Goal: Transaction & Acquisition: Purchase product/service

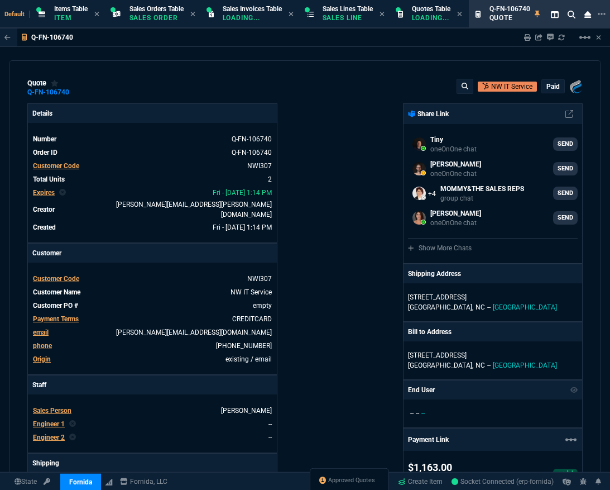
select select "12: ROSS"
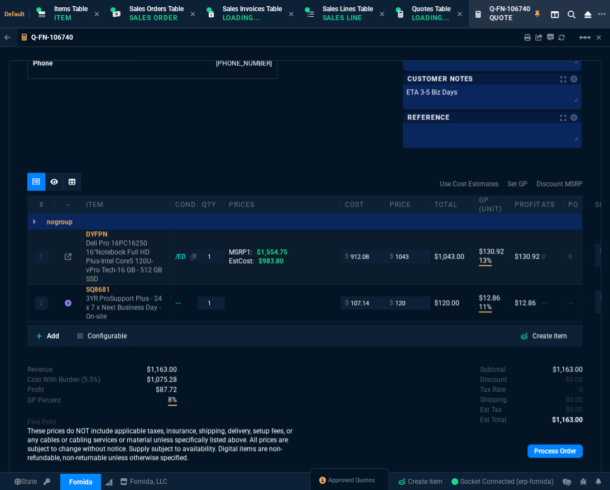
click at [183, 247] on div "quote Q-FN-106740 NW IT Service paid Fornida, LLC 2609 Technology Dr Suite 300 …" at bounding box center [305, 268] width 592 height 416
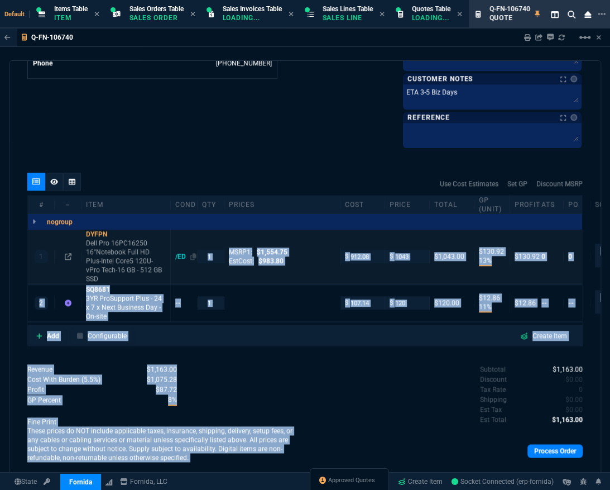
drag, startPoint x: 183, startPoint y: 247, endPoint x: 178, endPoint y: 252, distance: 6.7
click at [178, 252] on div "/ED" at bounding box center [185, 256] width 21 height 9
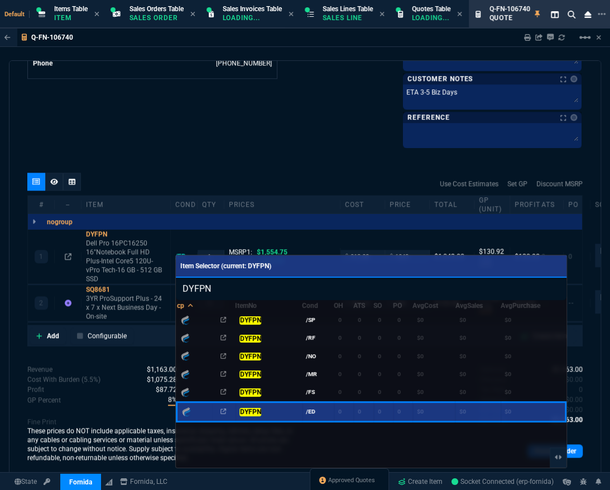
click at [255, 388] on mark "DYFPN" at bounding box center [250, 392] width 22 height 8
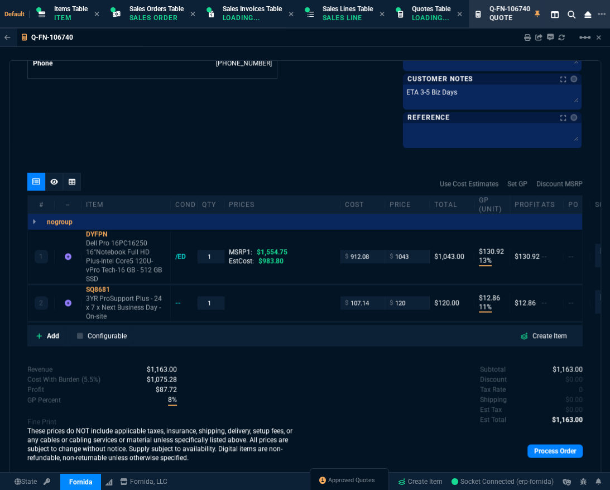
click at [280, 365] on div "Revenue $1,163.00 Cost $1,019.22 Cost With Burden (5.5%) $1,075.28 Profit $87.7…" at bounding box center [166, 416] width 278 height 104
click at [67, 299] on icon at bounding box center [68, 302] width 7 height 7
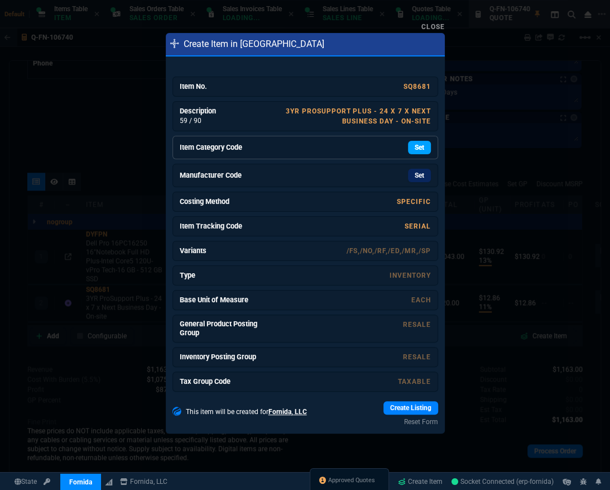
click at [416, 150] on link "Set" at bounding box center [419, 147] width 23 height 13
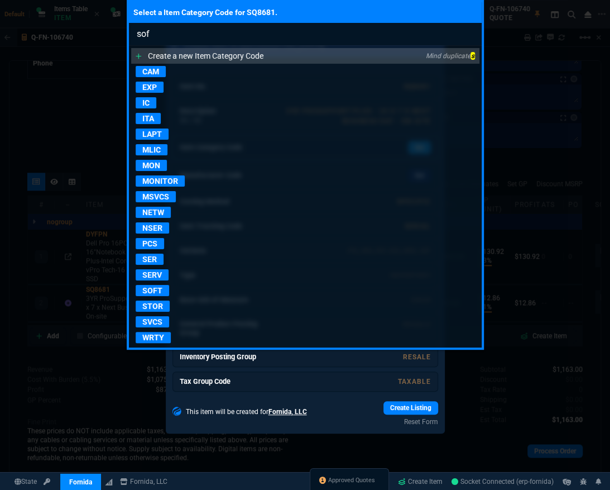
type input "soft"
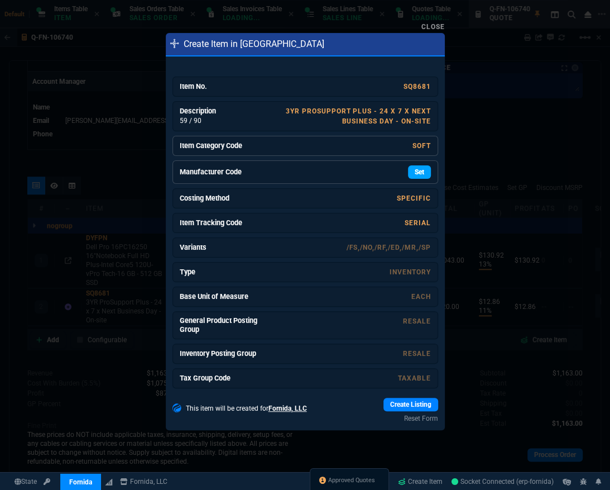
click at [413, 172] on link "Set" at bounding box center [419, 171] width 23 height 13
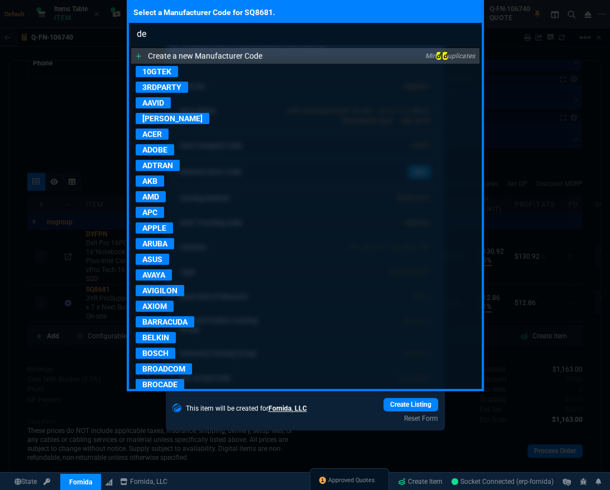
type input "del"
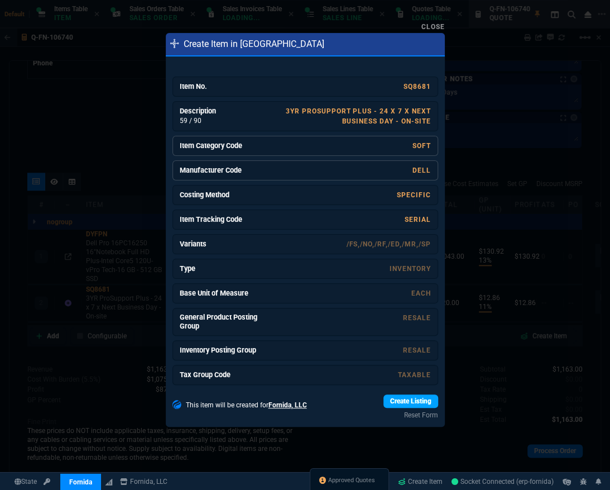
click at [396, 394] on link "Create Listing" at bounding box center [411, 400] width 55 height 13
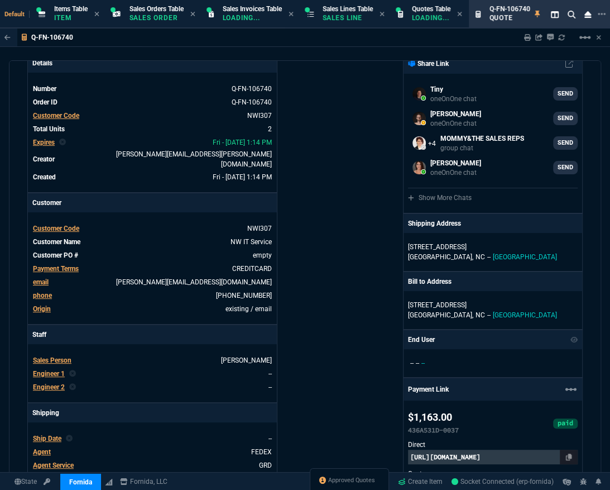
scroll to position [304, 0]
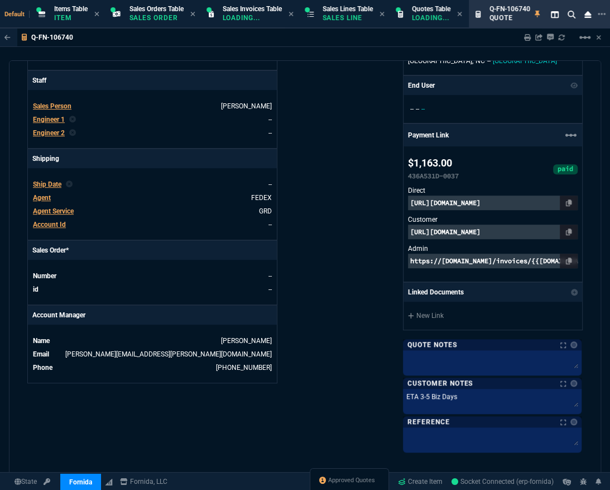
click at [50, 180] on span "Ship Date" at bounding box center [47, 184] width 28 height 8
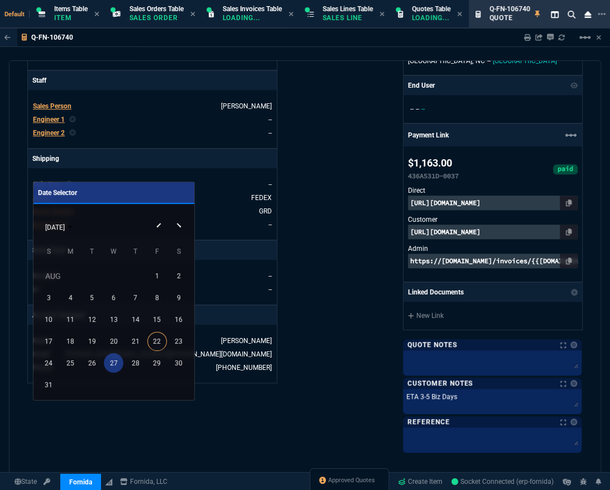
click at [106, 365] on div "27" at bounding box center [114, 363] width 20 height 20
click at [370, 332] on div "Fornida, LLC 2609 Technology Dr Suite 300 Plano, TX 75074 Share Link Tiny oneOn…" at bounding box center [444, 124] width 278 height 651
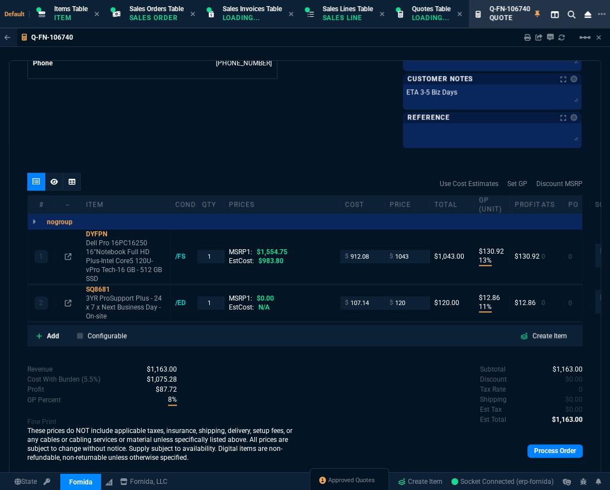
scroll to position [612, 0]
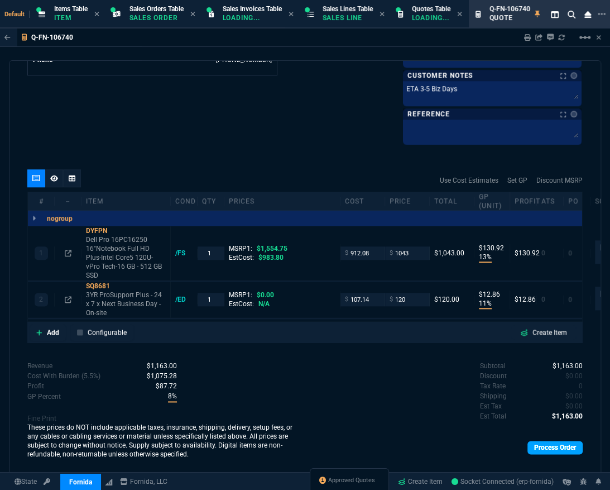
click at [535, 440] on link "Process Order" at bounding box center [555, 446] width 55 height 13
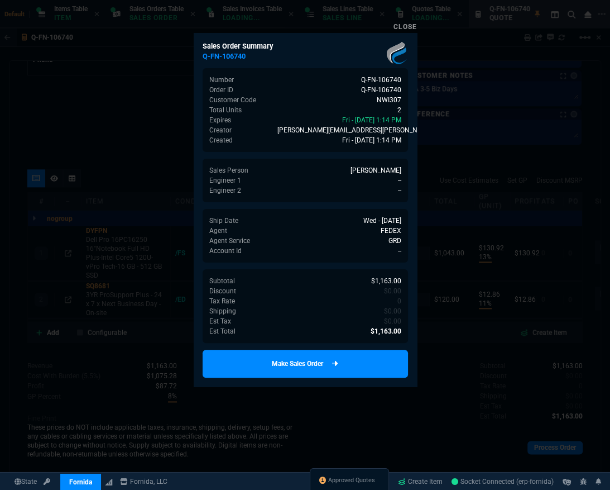
click at [368, 363] on link "Make Sales Order" at bounding box center [305, 363] width 205 height 28
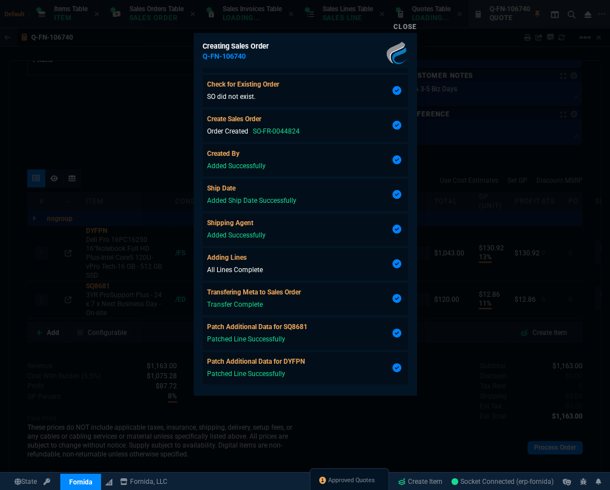
scroll to position [49, 0]
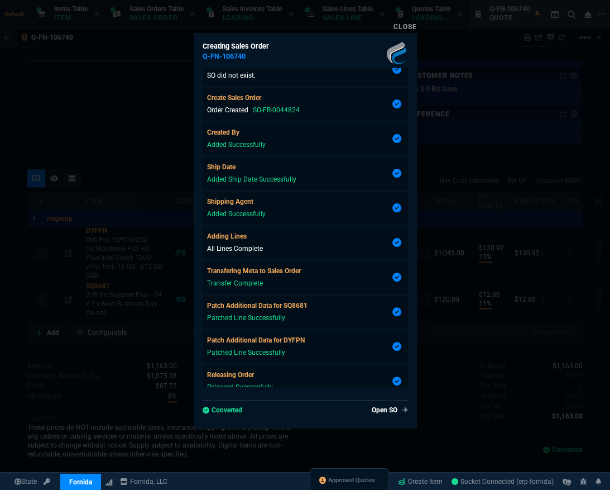
type input "13"
type input "131"
type input "11"
type input "13"
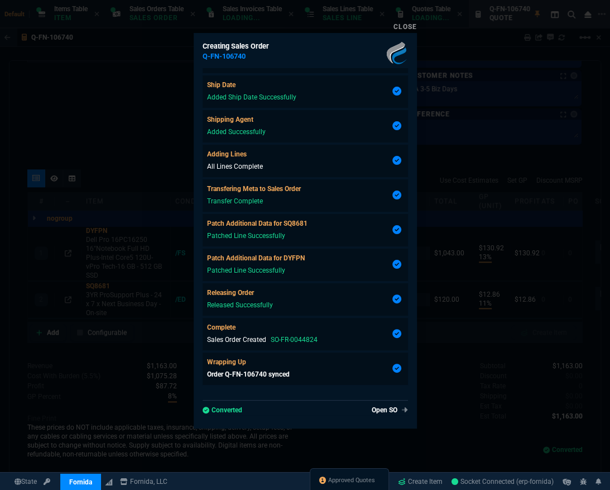
scroll to position [598, 0]
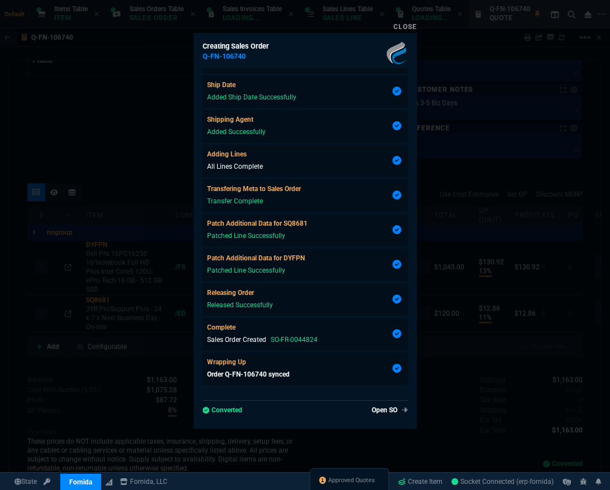
type input "33"
click at [375, 410] on link "Open SO" at bounding box center [387, 410] width 41 height 10
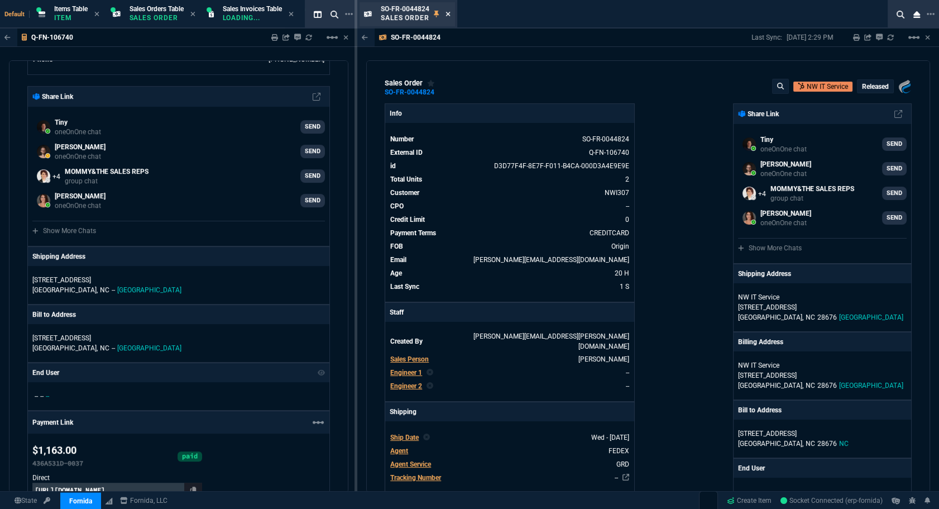
click at [449, 15] on icon at bounding box center [448, 14] width 4 height 4
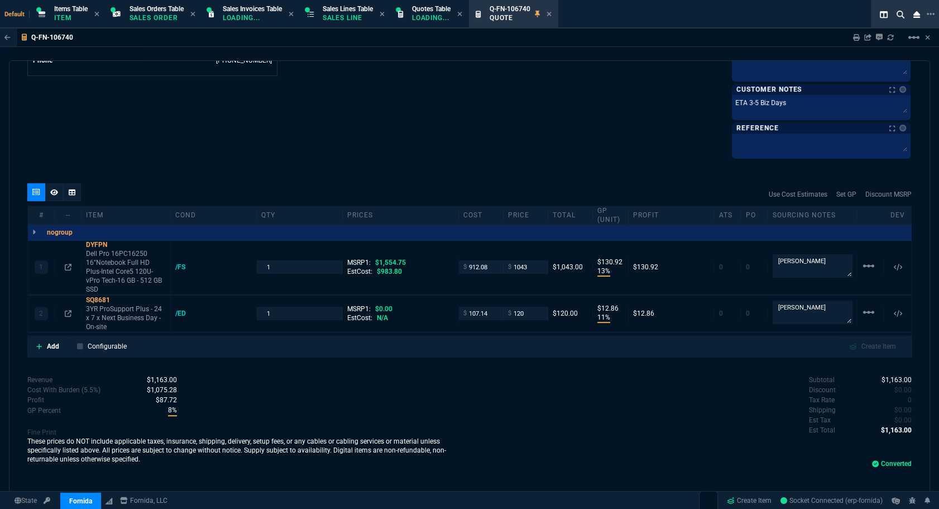
scroll to position [592, 0]
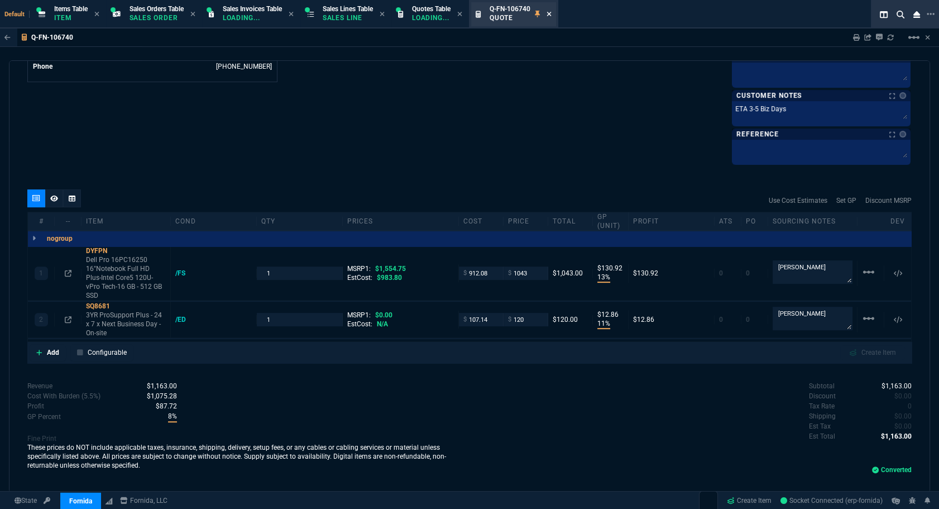
click at [551, 13] on icon at bounding box center [549, 14] width 4 height 4
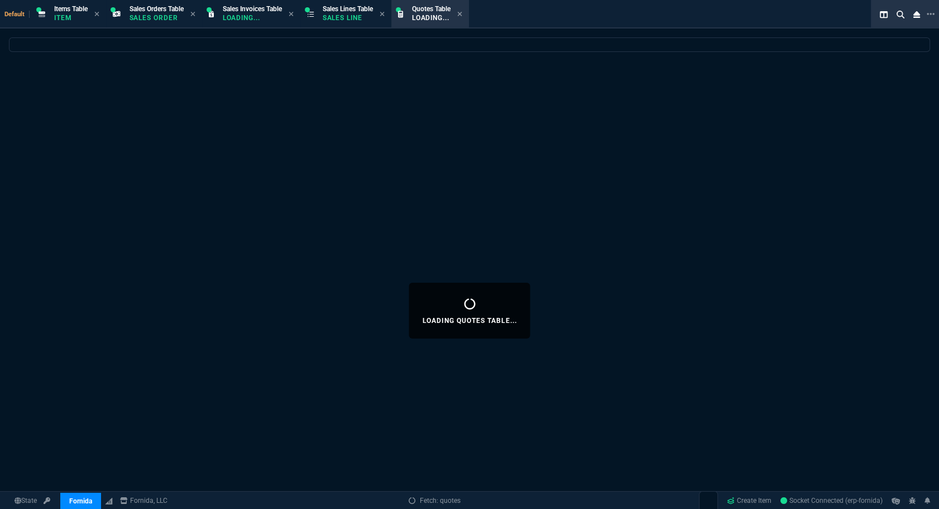
select select
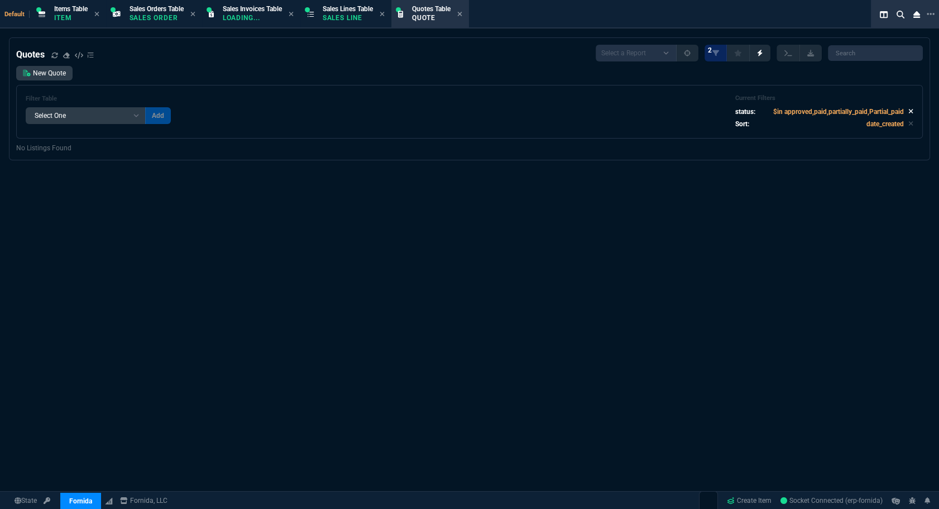
click at [610, 112] on icon at bounding box center [910, 111] width 5 height 7
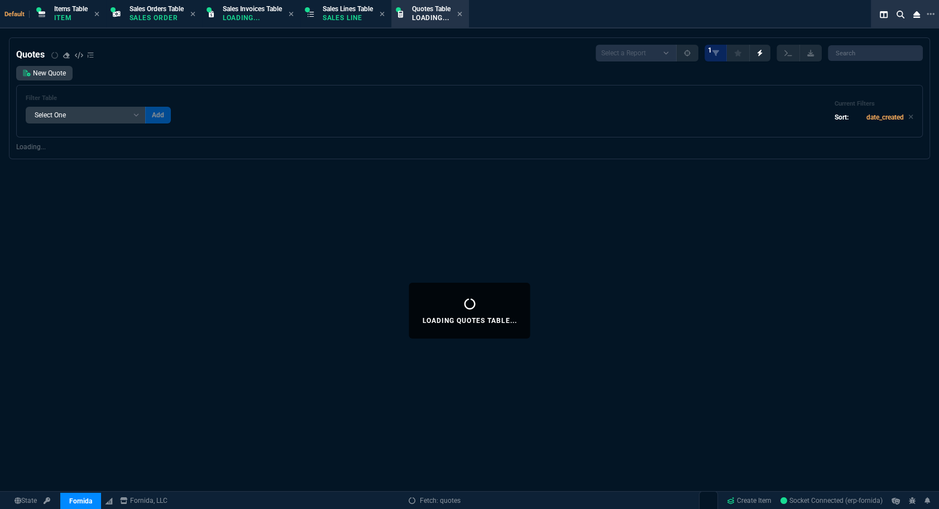
click at [610, 117] on div "Filter Table Select One Add Filter () creator (creator) Cust (headers.customerN…" at bounding box center [470, 110] width 888 height 33
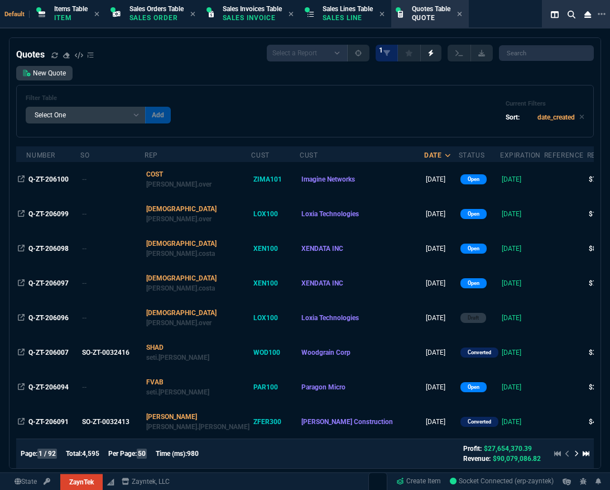
select select
